Goal: Task Accomplishment & Management: Manage account settings

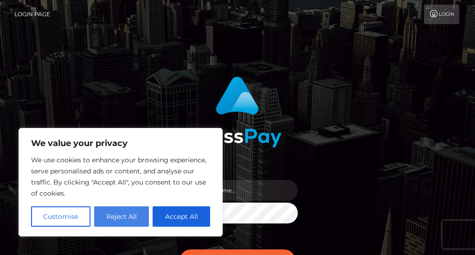
click at [135, 217] on button "Reject All" at bounding box center [121, 216] width 55 height 20
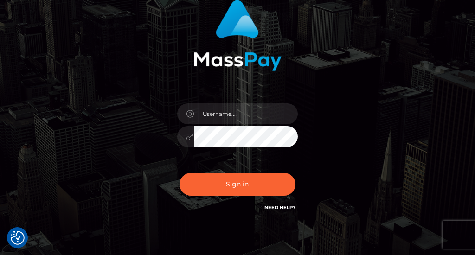
scroll to position [78, 0]
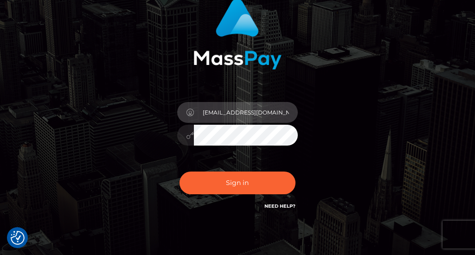
type input "[EMAIL_ADDRESS][DOMAIN_NAME]"
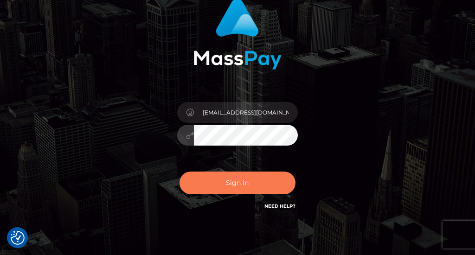
click at [263, 186] on button "Sign in" at bounding box center [238, 183] width 116 height 23
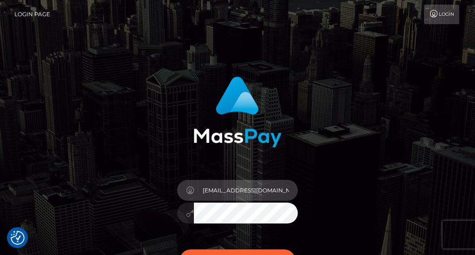
type input "[EMAIL_ADDRESS][DOMAIN_NAME]"
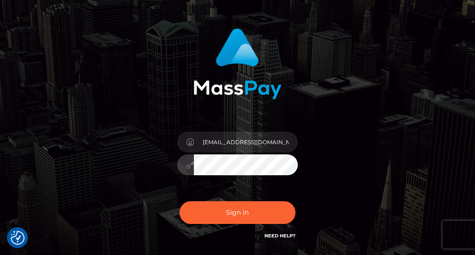
scroll to position [50, 0]
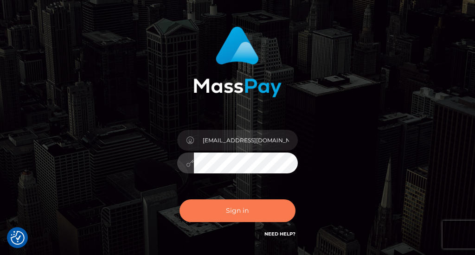
click at [216, 212] on button "Sign in" at bounding box center [238, 210] width 116 height 23
